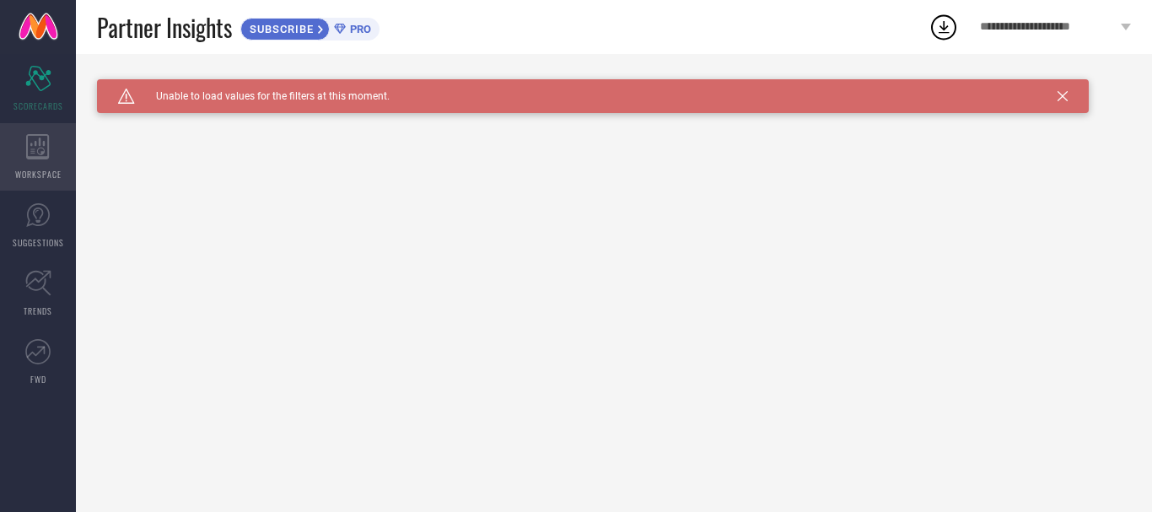
click at [60, 159] on div "WORKSPACE" at bounding box center [38, 156] width 76 height 67
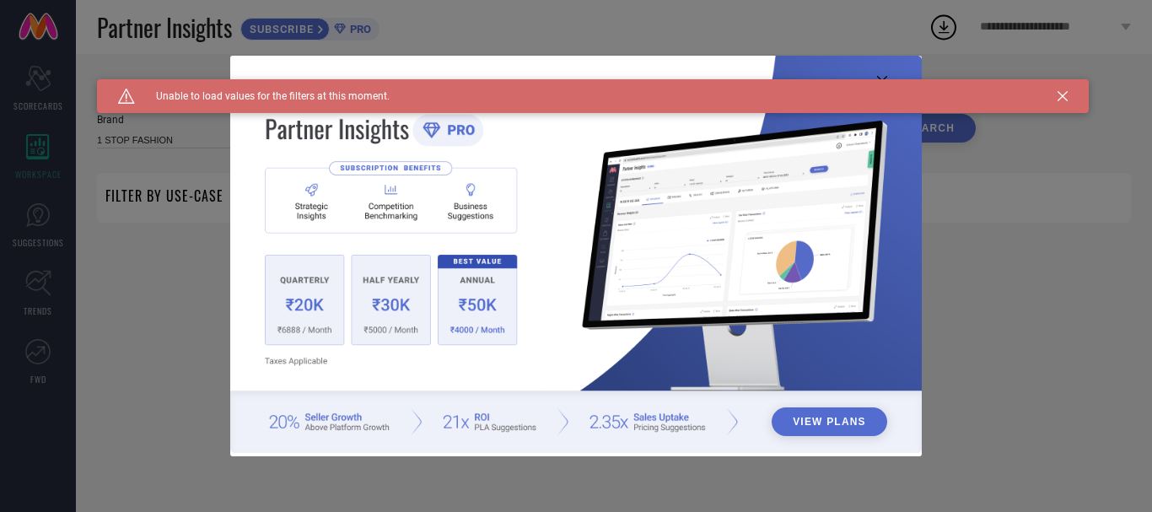
type input "1 STOP FASHION"
type input "All"
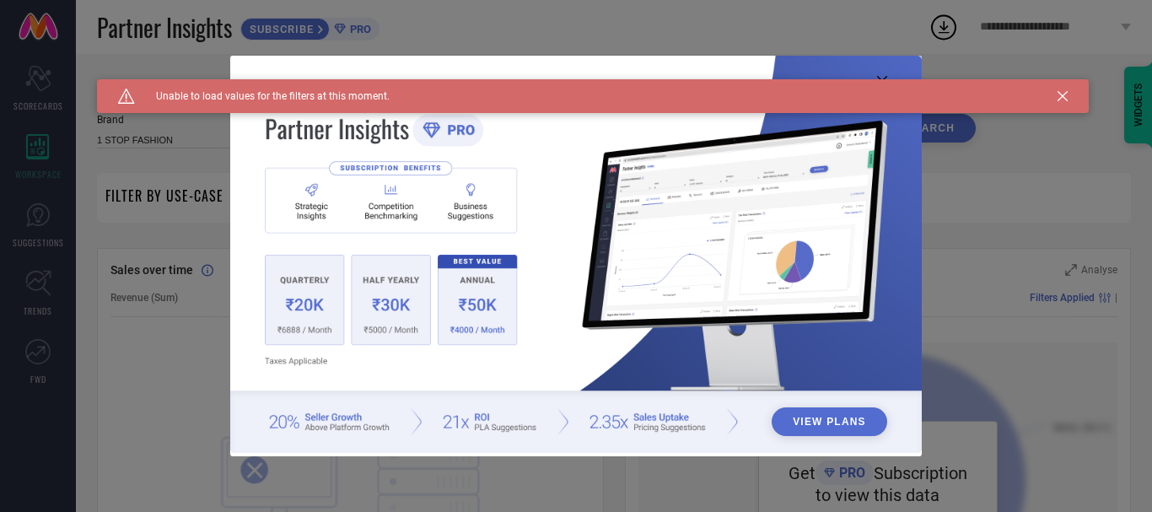
click at [40, 229] on div "View Plans" at bounding box center [576, 256] width 1152 height 512
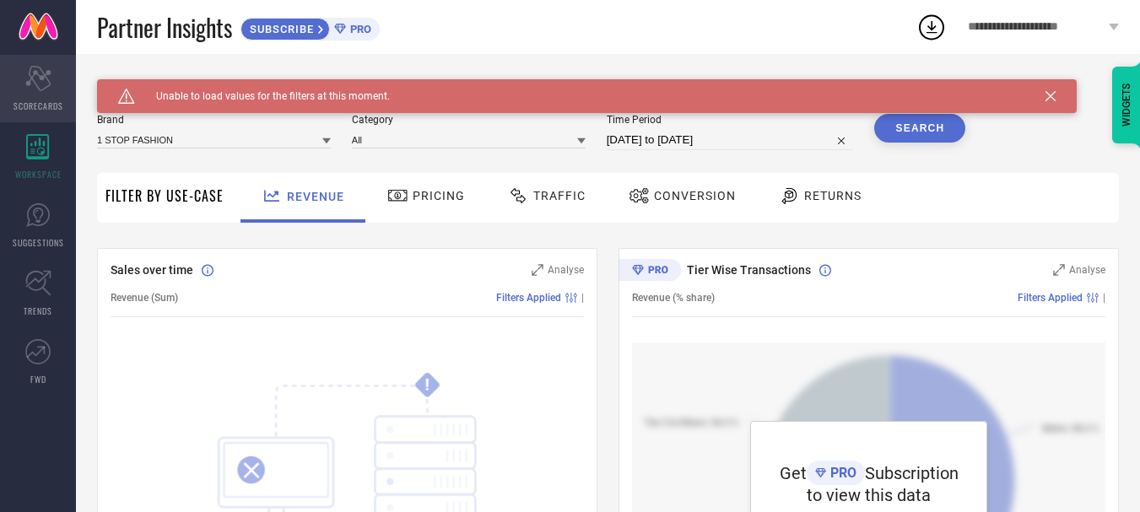
click at [52, 66] on div "Scorecard SCORECARDS" at bounding box center [38, 88] width 76 height 67
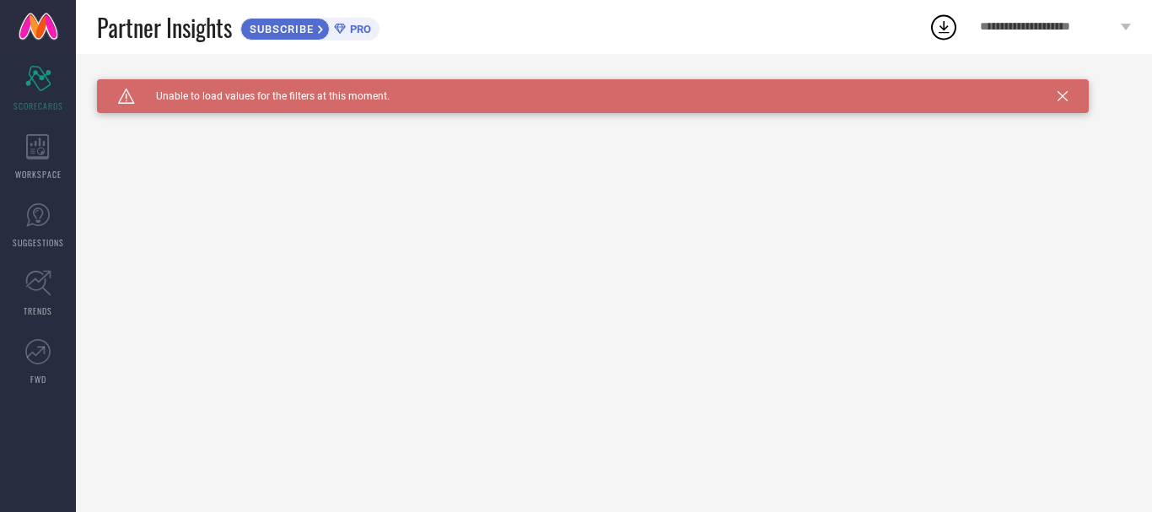
click at [1063, 101] on div "Caution Created with Sketch. Unable to load values for the filters at this mome…" at bounding box center [593, 96] width 992 height 34
click at [1062, 89] on div "Caution Created with Sketch. Unable to load values for the filters at this mome…" at bounding box center [593, 96] width 992 height 34
click at [1062, 97] on icon at bounding box center [1063, 96] width 10 height 10
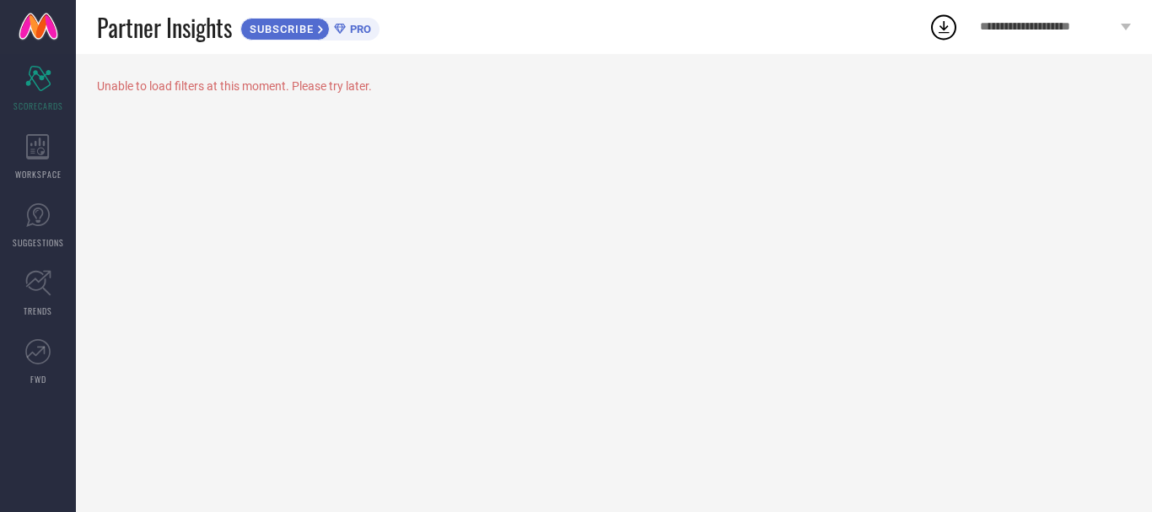
click at [1029, 22] on span "**********" at bounding box center [1048, 27] width 137 height 14
